Goal: Find specific page/section: Find specific page/section

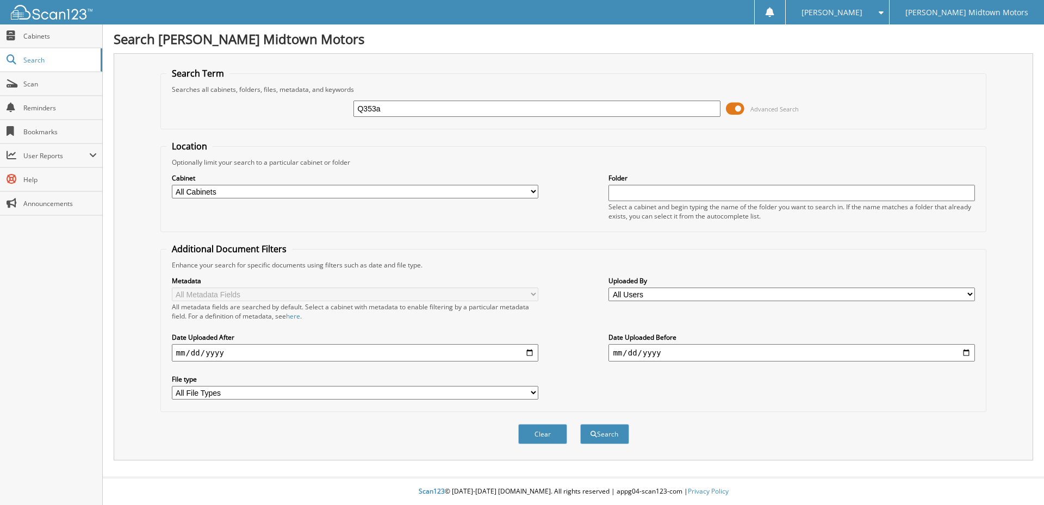
type input "Q353a"
click at [580, 424] on button "Search" at bounding box center [604, 434] width 49 height 20
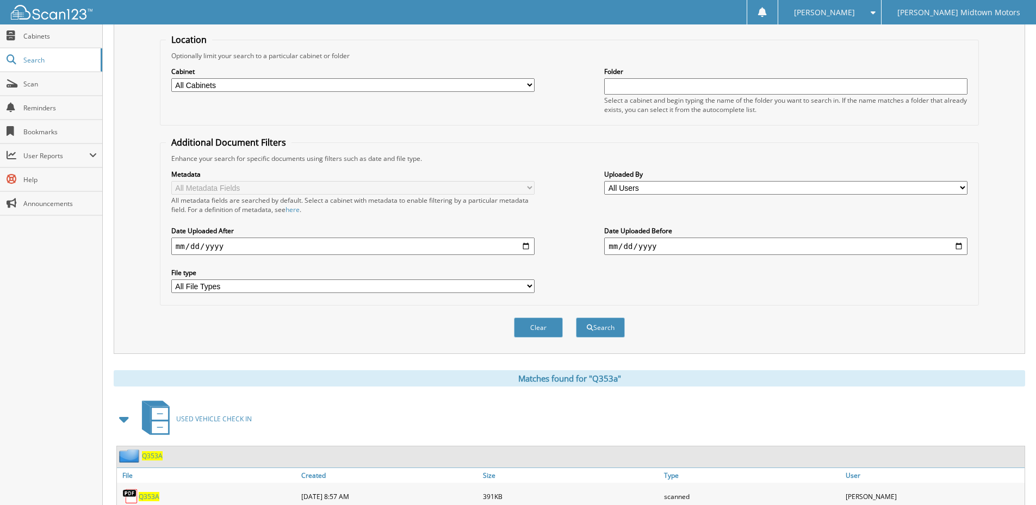
scroll to position [163, 0]
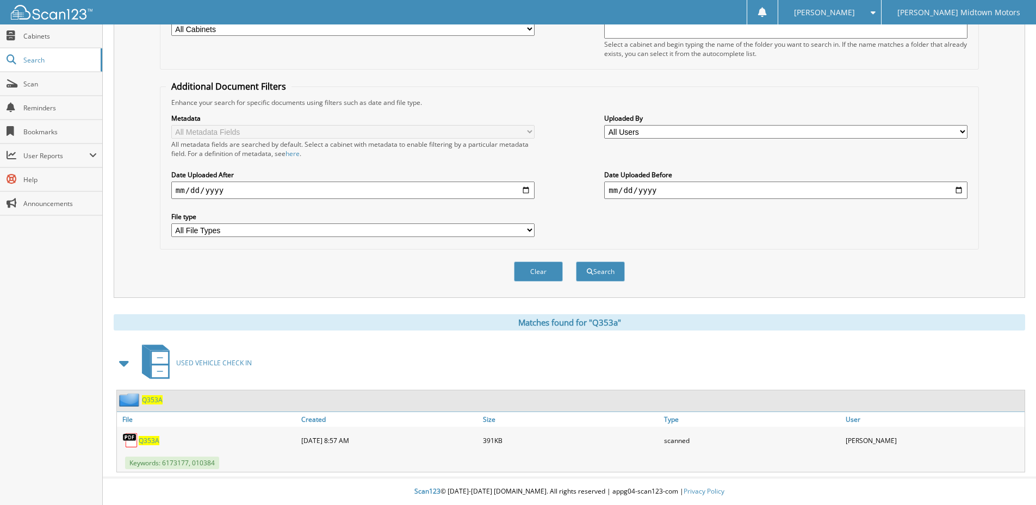
click at [152, 440] on span "Q353A" at bounding box center [149, 440] width 21 height 9
